Goal: Information Seeking & Learning: Learn about a topic

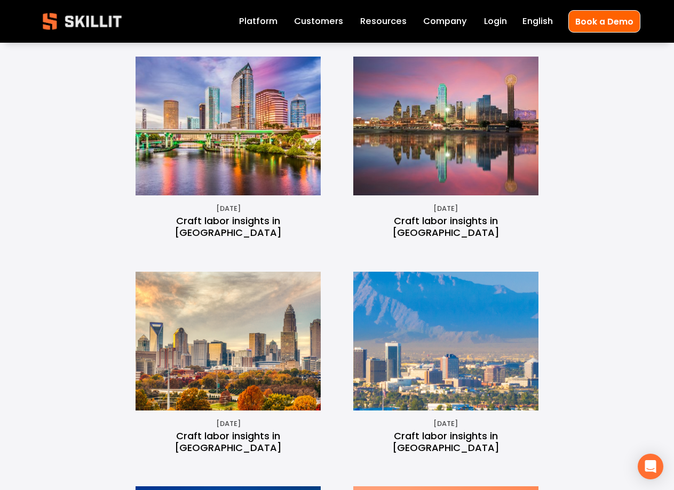
scroll to position [427, 0]
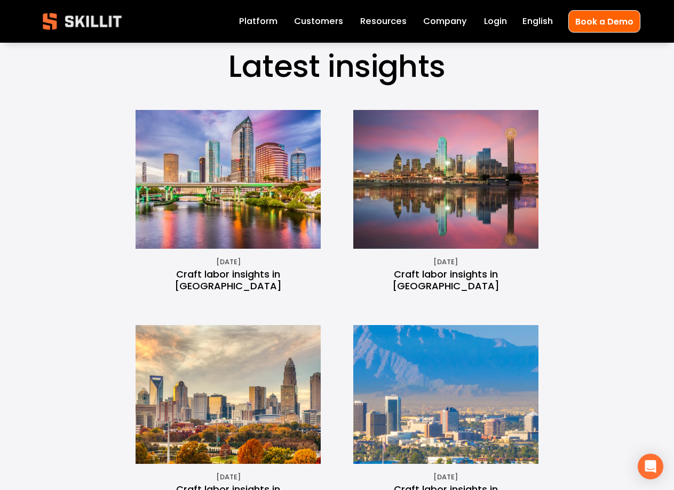
click at [227, 276] on link "Craft labor insights in [GEOGRAPHIC_DATA]" at bounding box center [227, 279] width 107 height 25
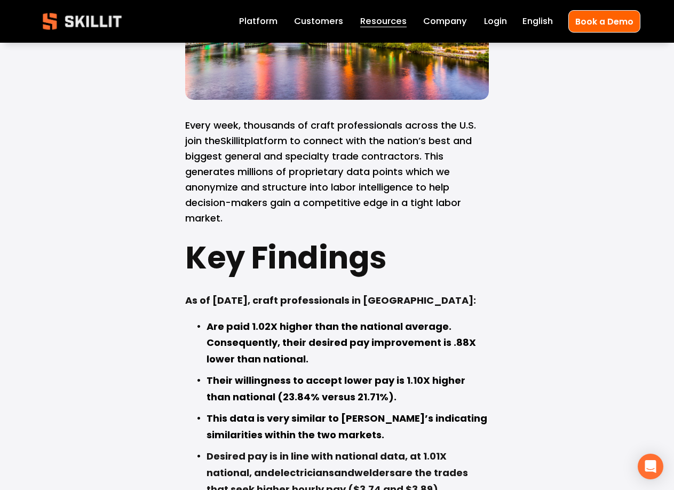
scroll to position [427, 0]
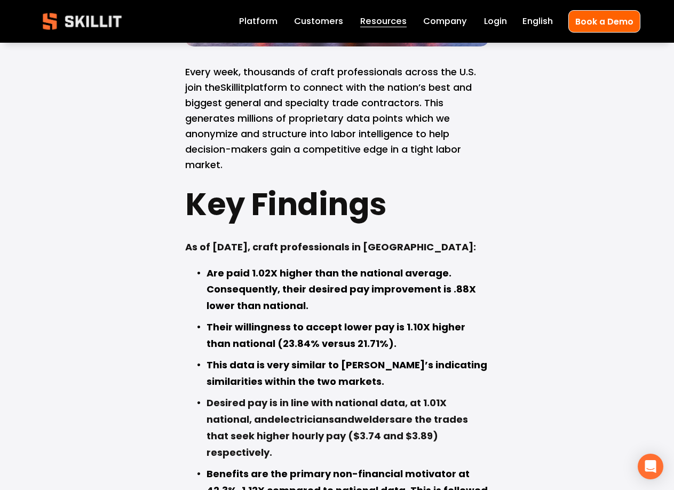
drag, startPoint x: 294, startPoint y: 164, endPoint x: 288, endPoint y: 199, distance: 35.3
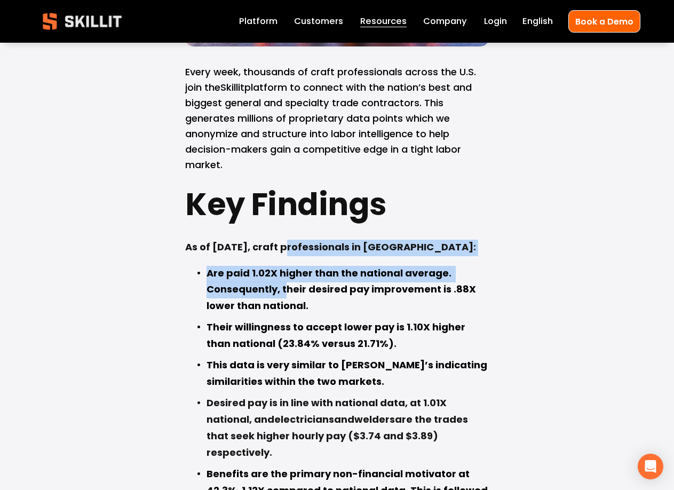
click at [328, 320] on strong "Their willingness to accept lower pay is 1.10X higher than national (23.84% ver…" at bounding box center [336, 336] width 261 height 33
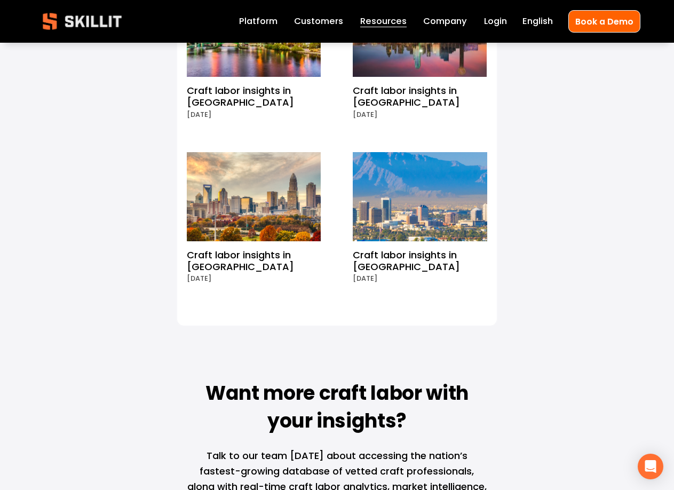
scroll to position [11364, 0]
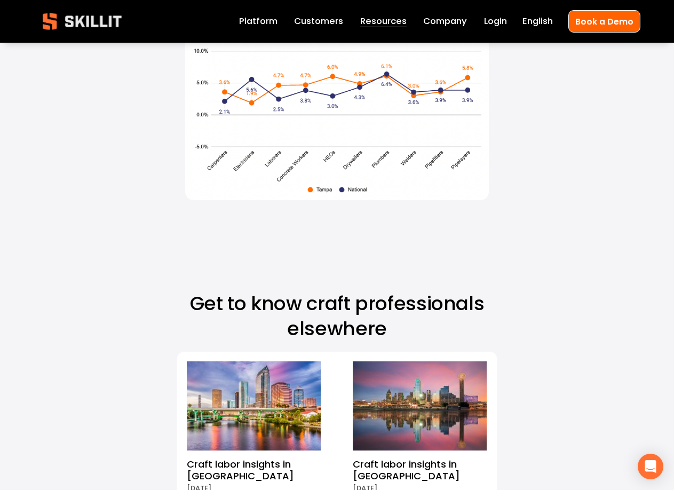
click at [381, 457] on link "Craft labor insights in [GEOGRAPHIC_DATA]" at bounding box center [406, 469] width 107 height 25
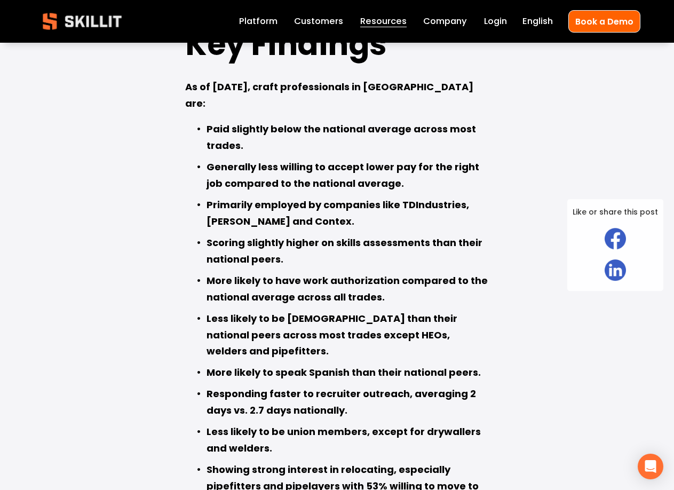
scroll to position [640, 0]
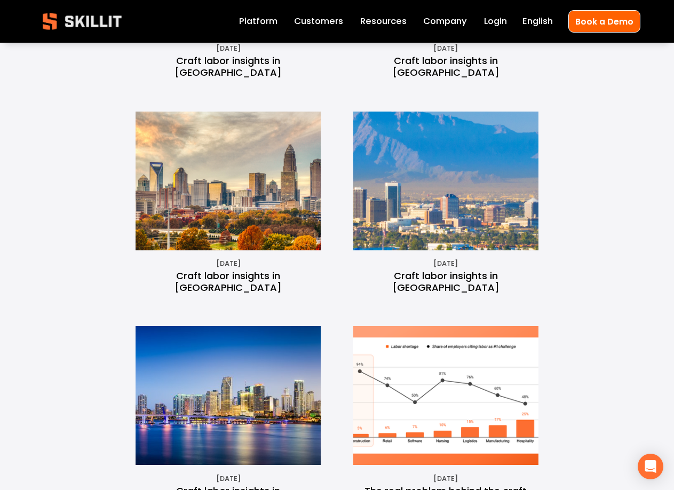
scroll to position [373, 0]
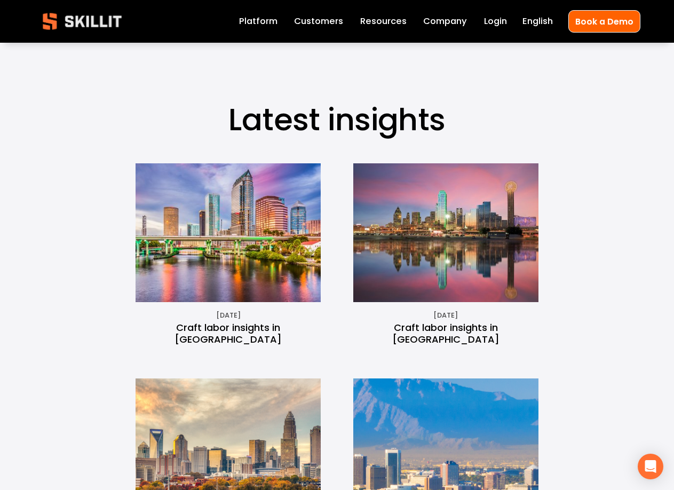
click at [260, 263] on img at bounding box center [228, 232] width 246 height 139
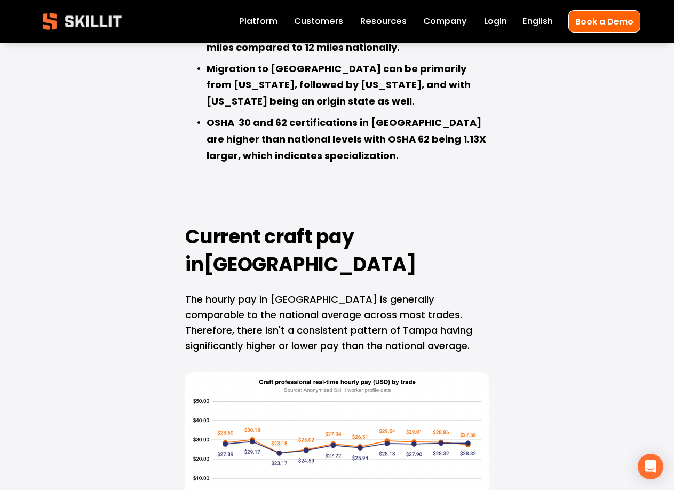
scroll to position [1494, 0]
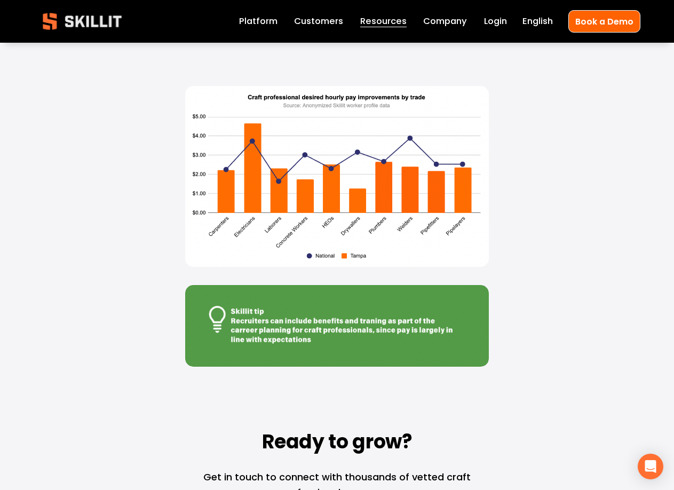
scroll to position [2081, 0]
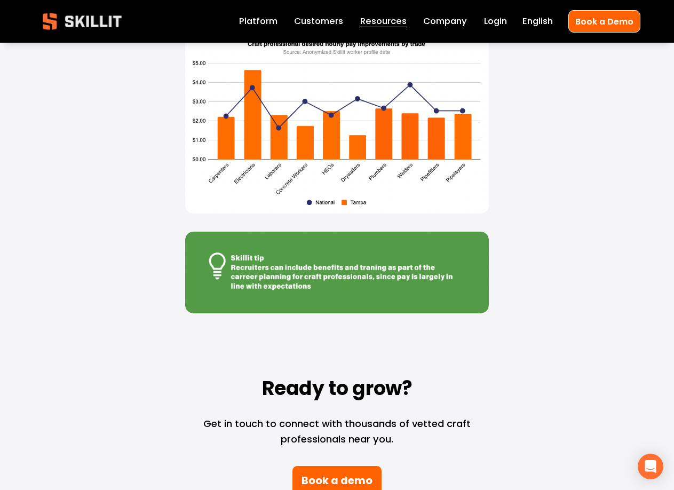
scroll to position [2721, 0]
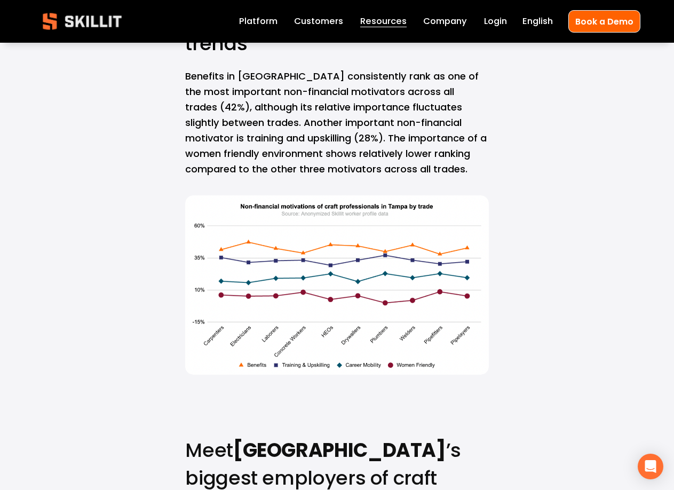
scroll to position [3734, 0]
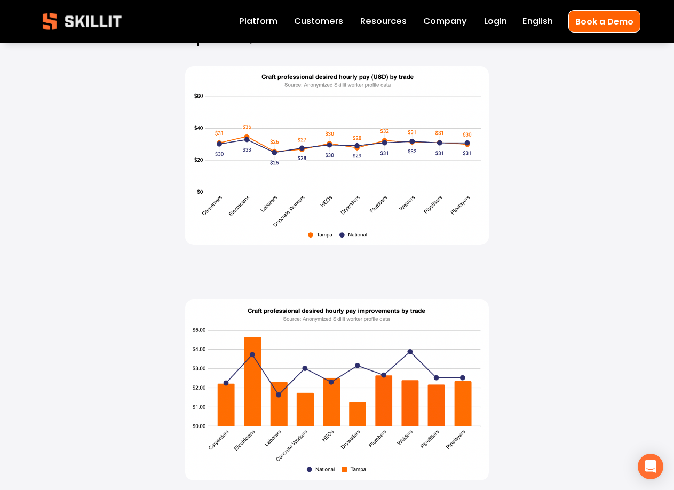
scroll to position [1707, 0]
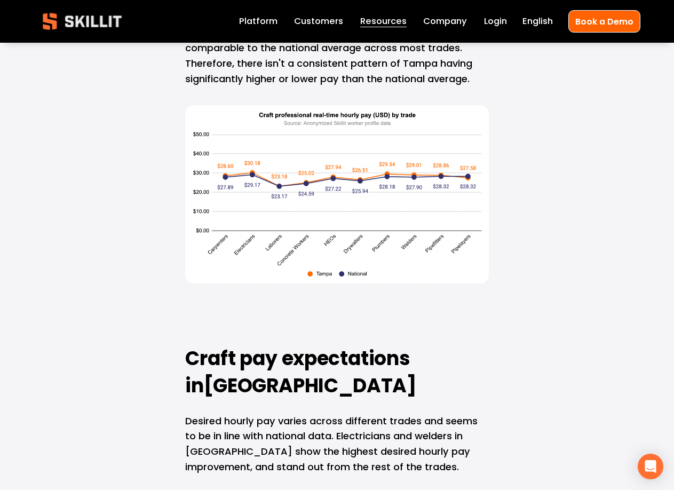
drag, startPoint x: 560, startPoint y: 349, endPoint x: 566, endPoint y: 350, distance: 6.0
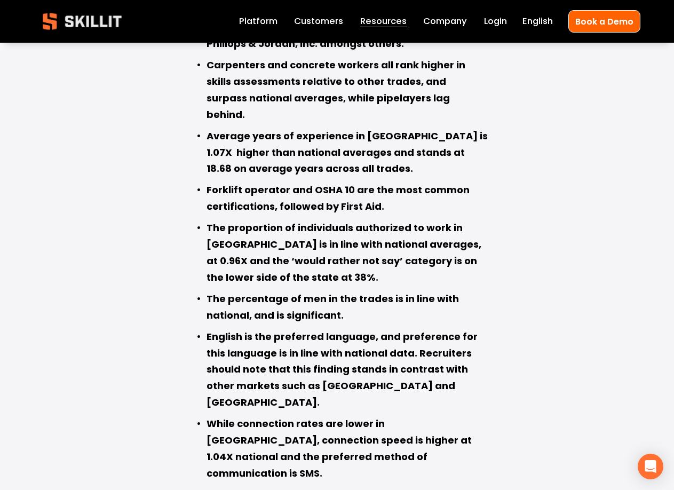
scroll to position [1120, 0]
